Goal: Task Accomplishment & Management: Manage account settings

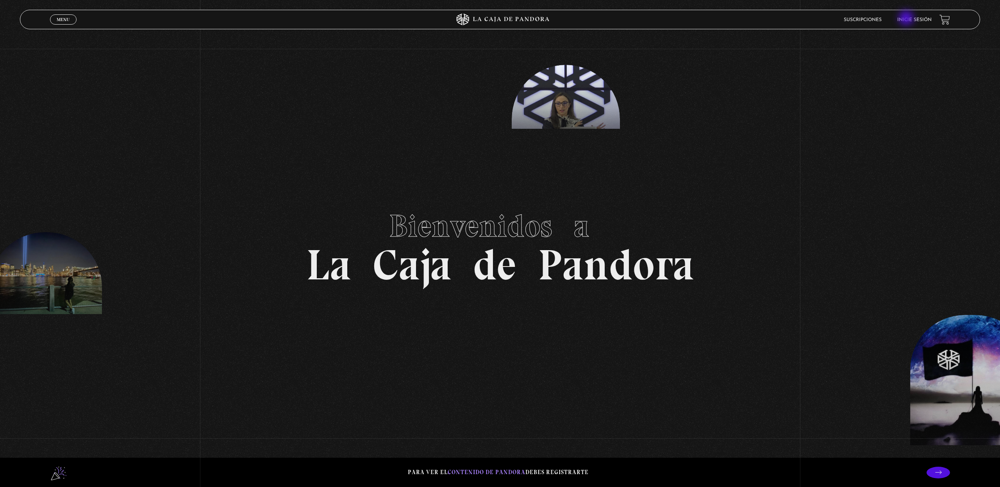
click at [907, 19] on link "Inicie sesión" at bounding box center [914, 20] width 34 height 5
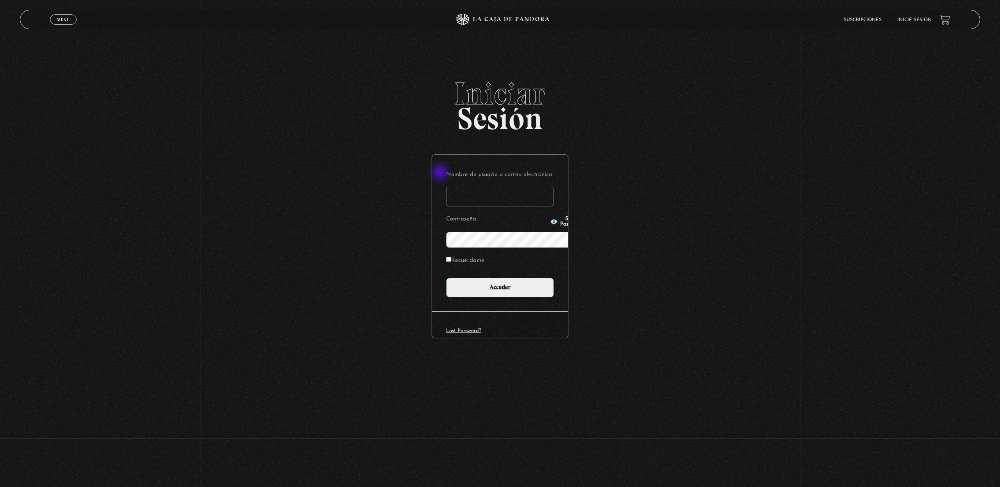
click at [446, 187] on input "Nombre de usuario o correo electrónico" at bounding box center [500, 197] width 108 height 20
type input "[PERSON_NAME][EMAIL_ADDRESS][PERSON_NAME][DOMAIN_NAME]"
click at [550, 223] on icon "button" at bounding box center [553, 221] width 7 height 5
click at [516, 278] on input "Acceder" at bounding box center [500, 288] width 108 height 20
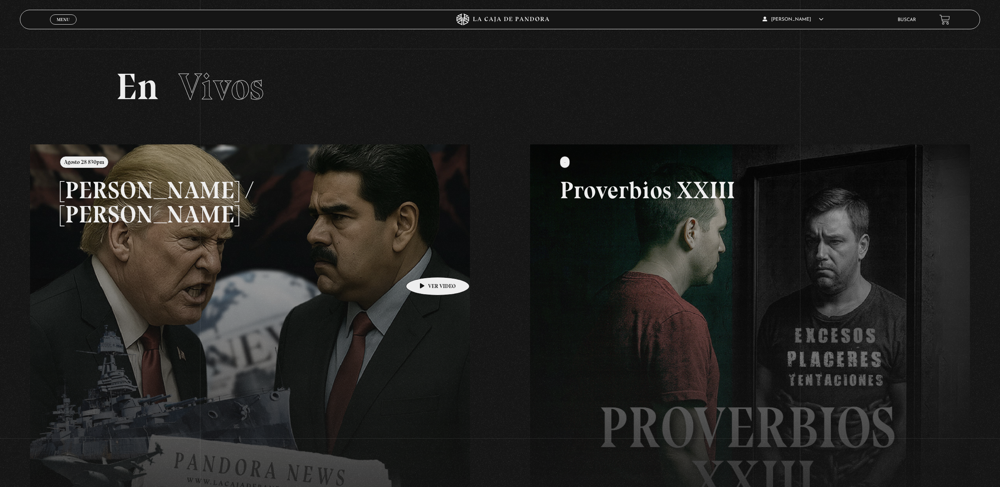
click at [425, 266] on link at bounding box center [530, 387] width 1000 height 487
